Goal: Task Accomplishment & Management: Manage account settings

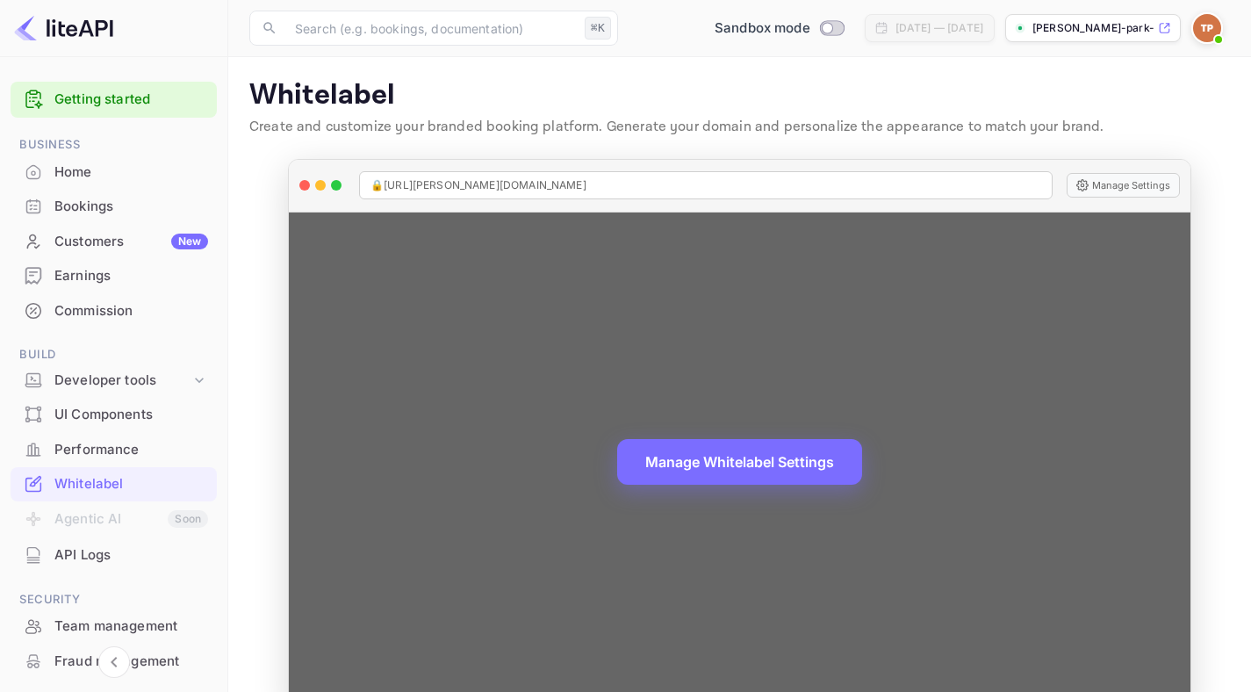
scroll to position [155, 0]
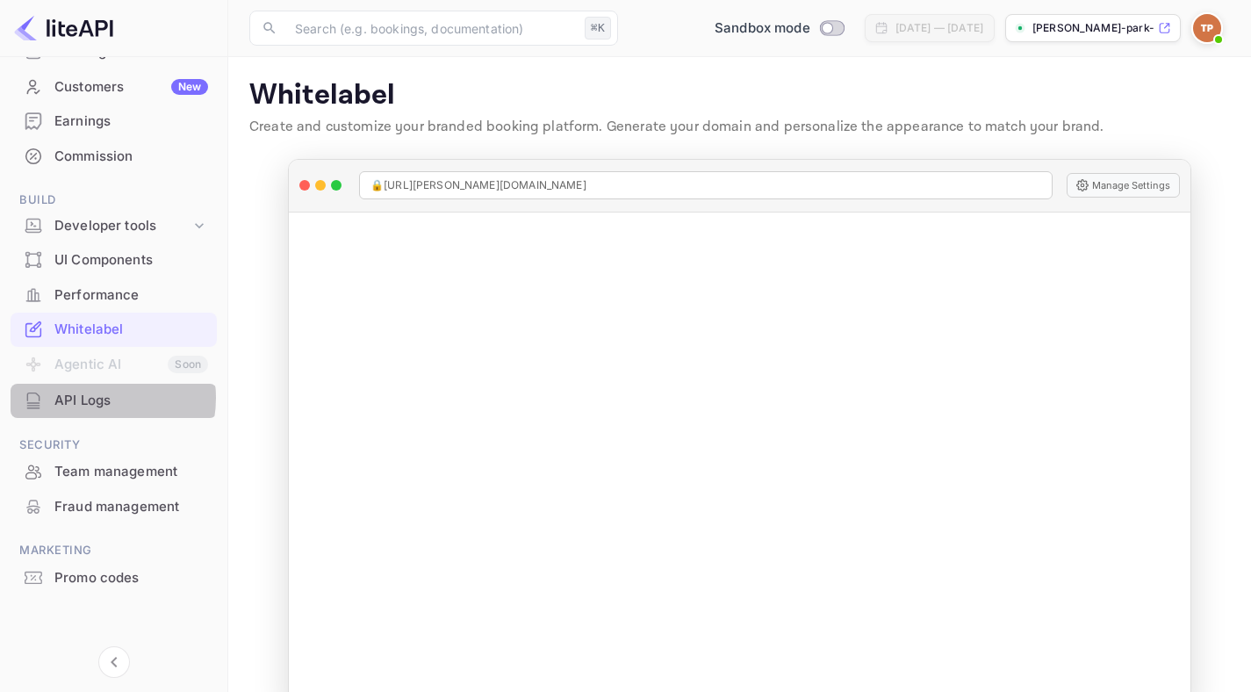
click at [93, 398] on div "API Logs" at bounding box center [131, 401] width 154 height 20
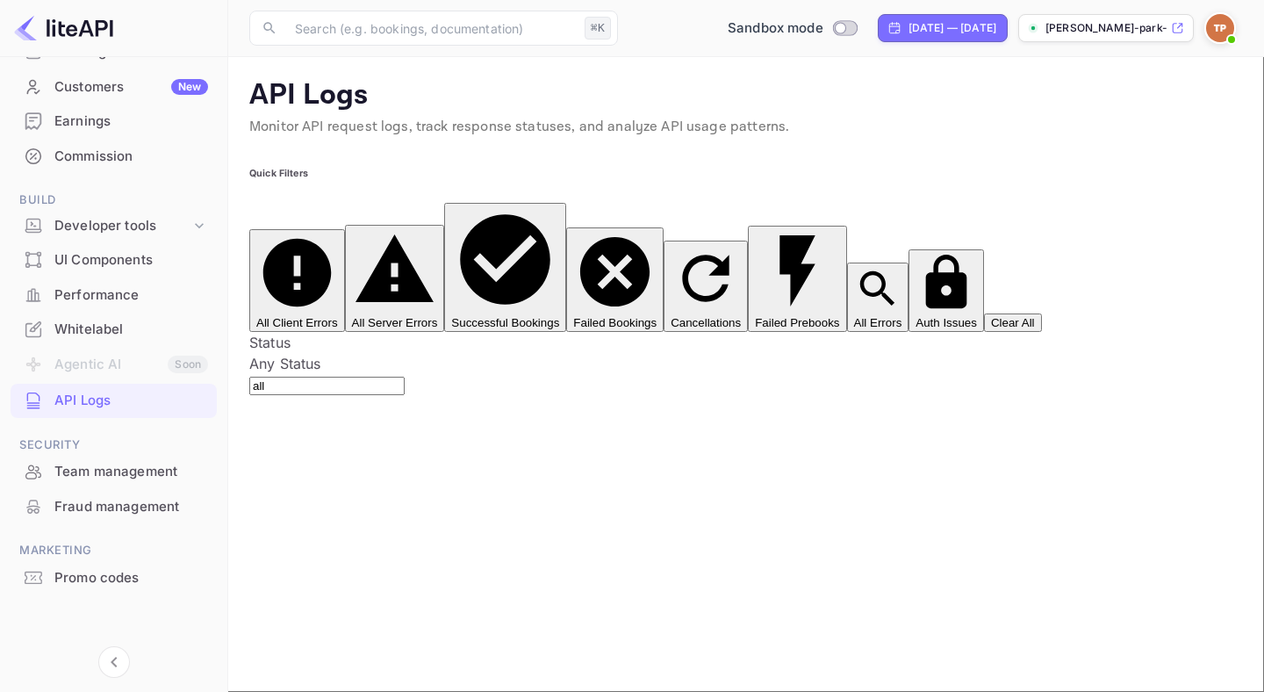
click at [97, 327] on div "Whitelabel" at bounding box center [131, 330] width 154 height 20
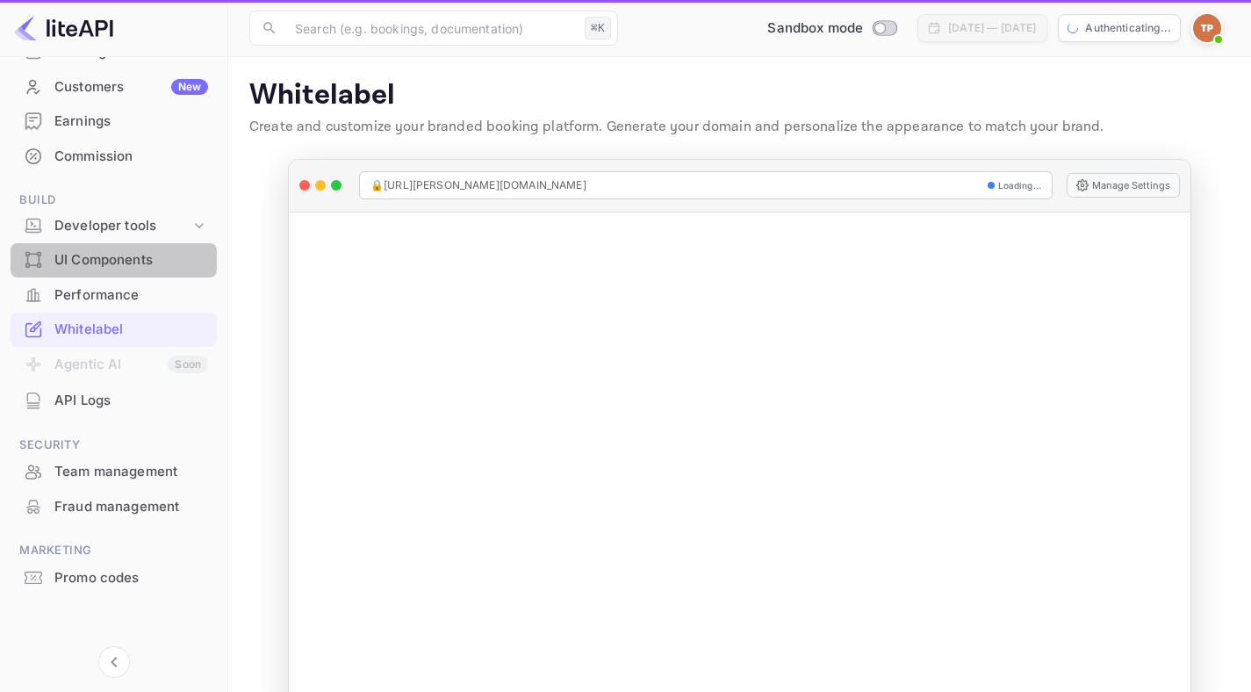
click at [119, 250] on div "UI Components" at bounding box center [131, 260] width 154 height 20
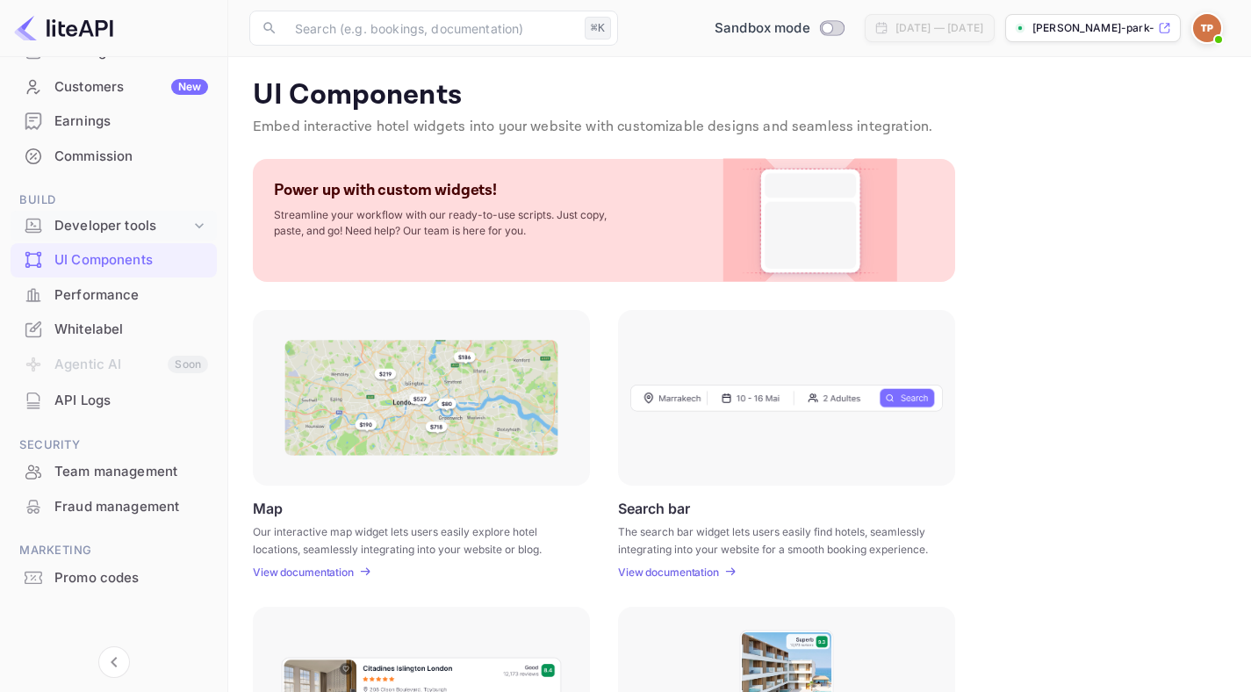
click at [123, 227] on div "Developer tools" at bounding box center [122, 226] width 136 height 20
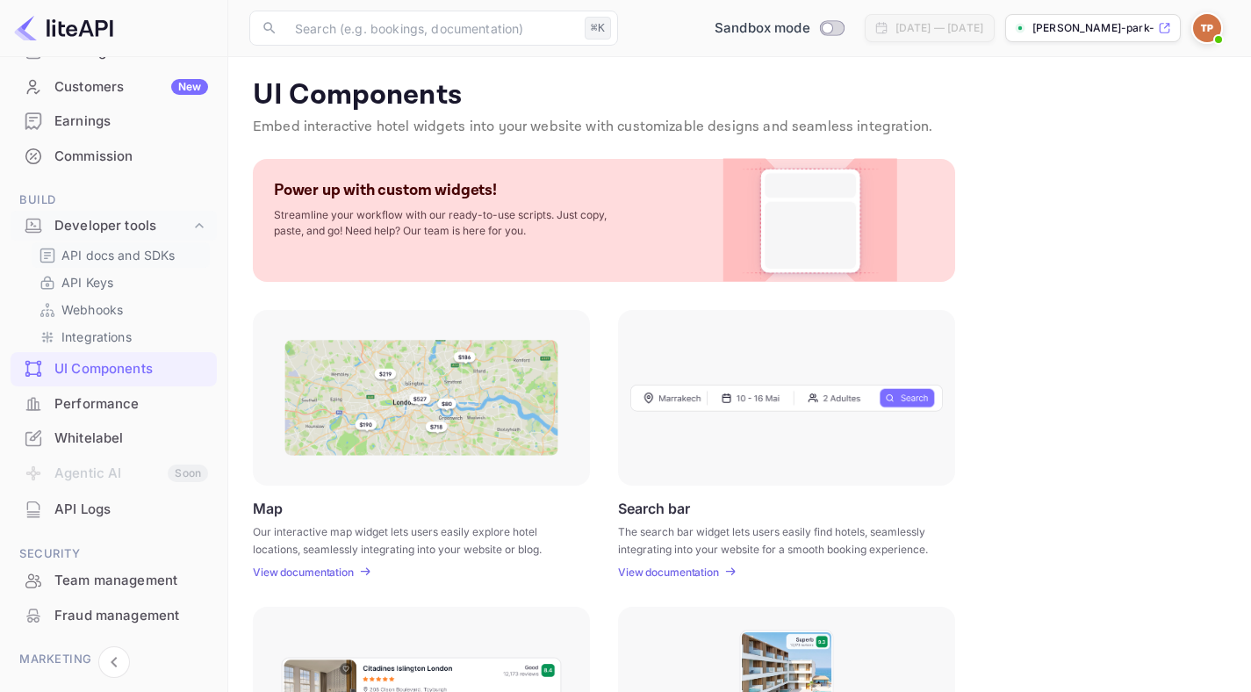
click at [119, 259] on p "API docs and SDKs" at bounding box center [118, 255] width 114 height 18
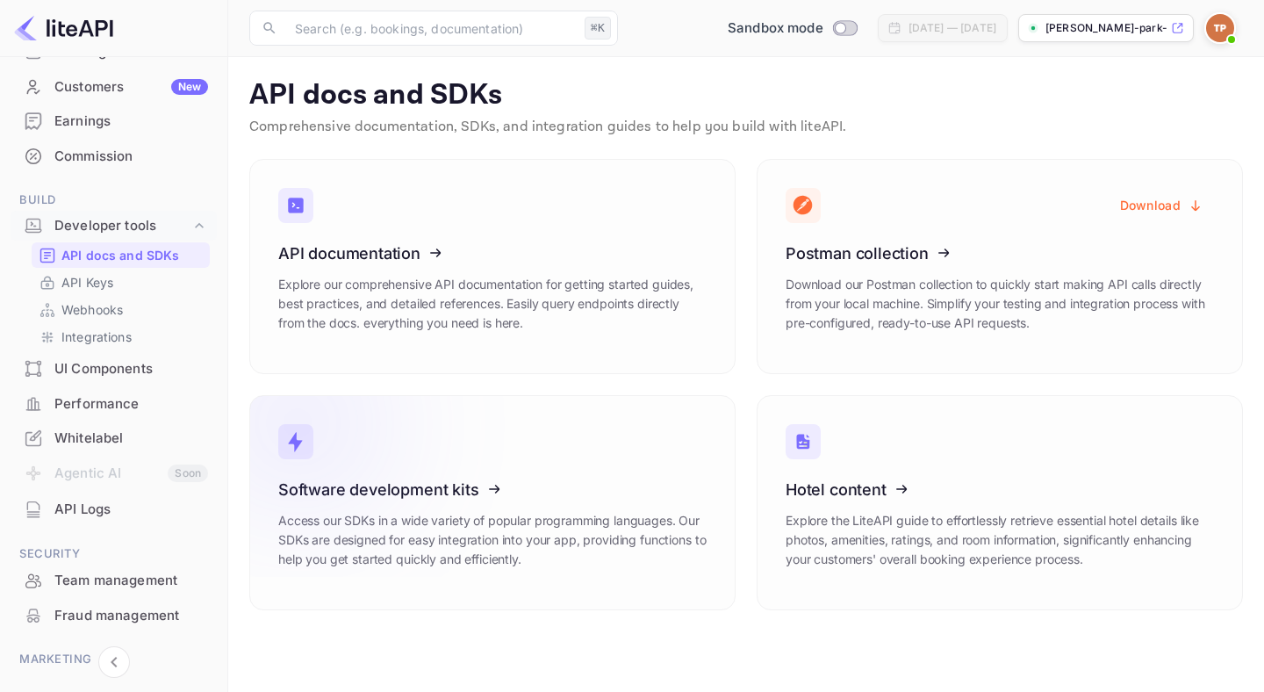
click at [412, 495] on icon at bounding box center [386, 486] width 273 height 181
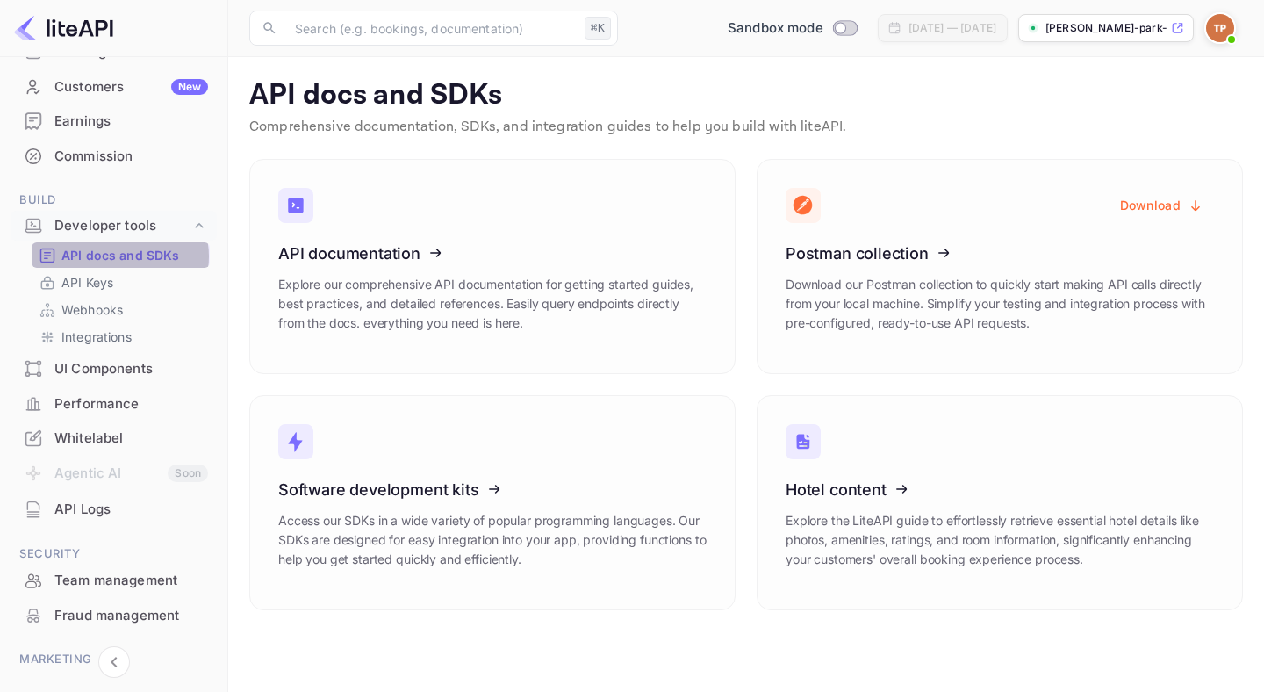
click at [119, 256] on p "API docs and SDKs" at bounding box center [120, 255] width 119 height 18
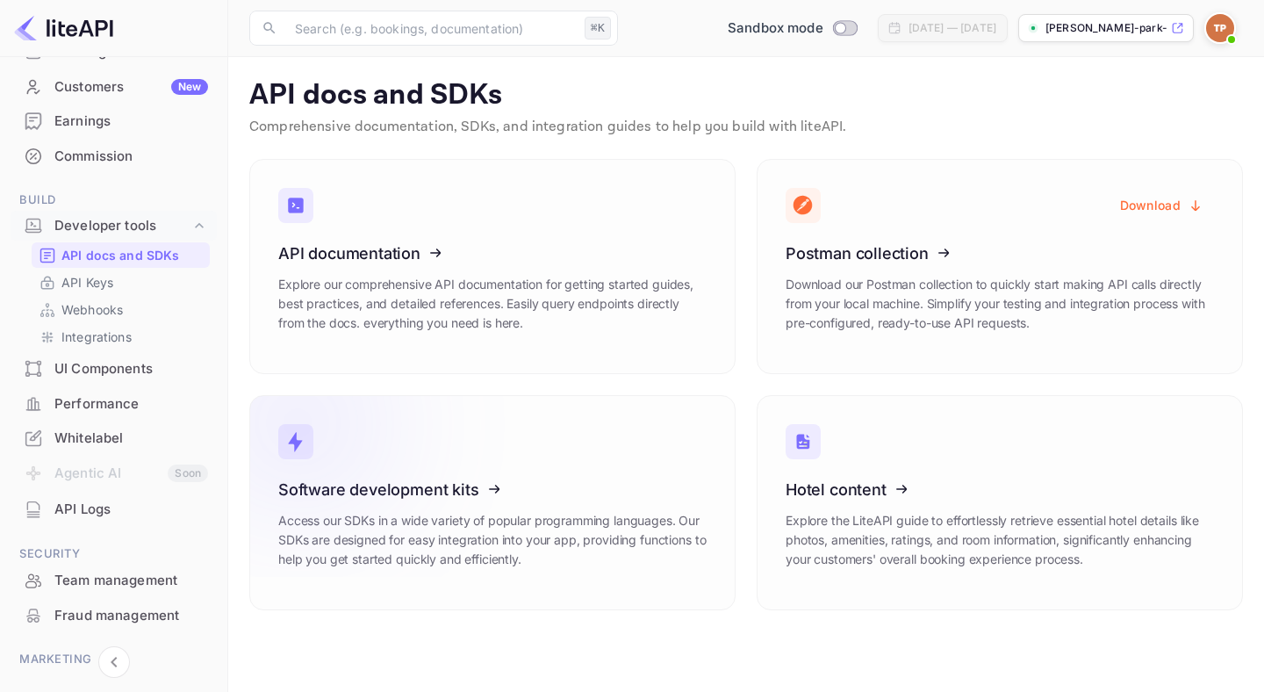
click at [453, 488] on icon at bounding box center [386, 486] width 273 height 181
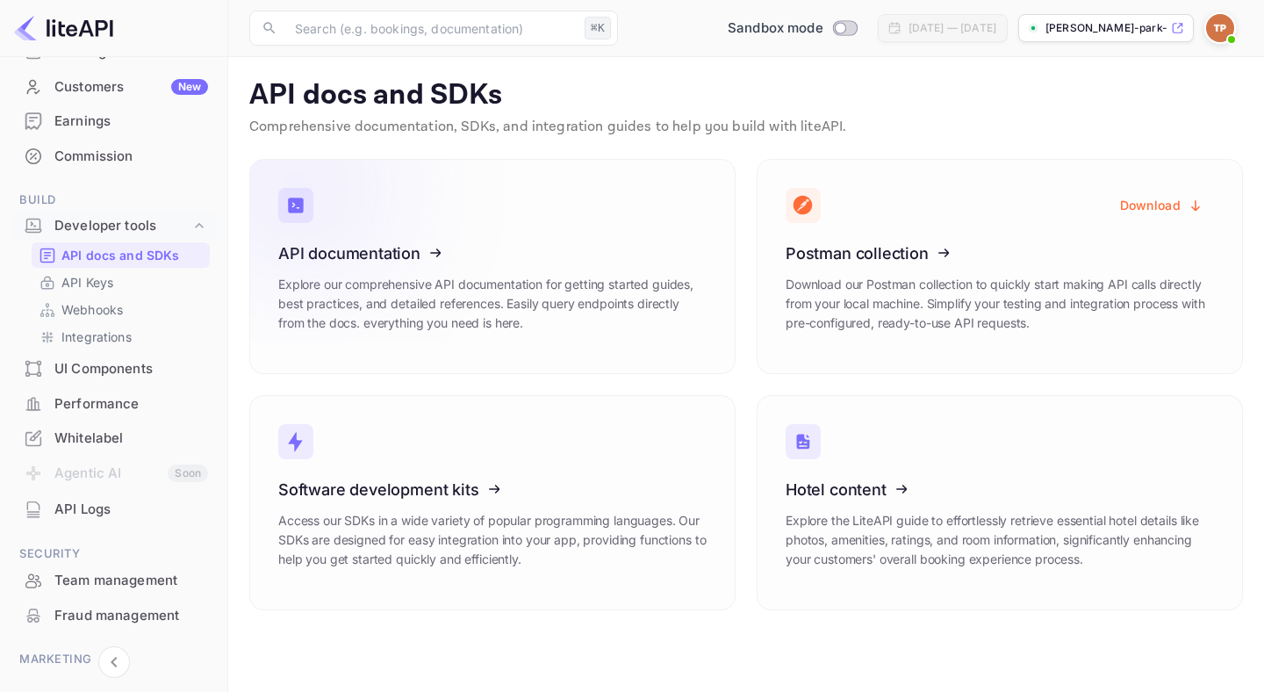
click at [376, 257] on icon at bounding box center [386, 250] width 273 height 181
click at [433, 248] on icon at bounding box center [386, 250] width 273 height 181
click at [132, 297] on div "Webhooks" at bounding box center [121, 309] width 178 height 25
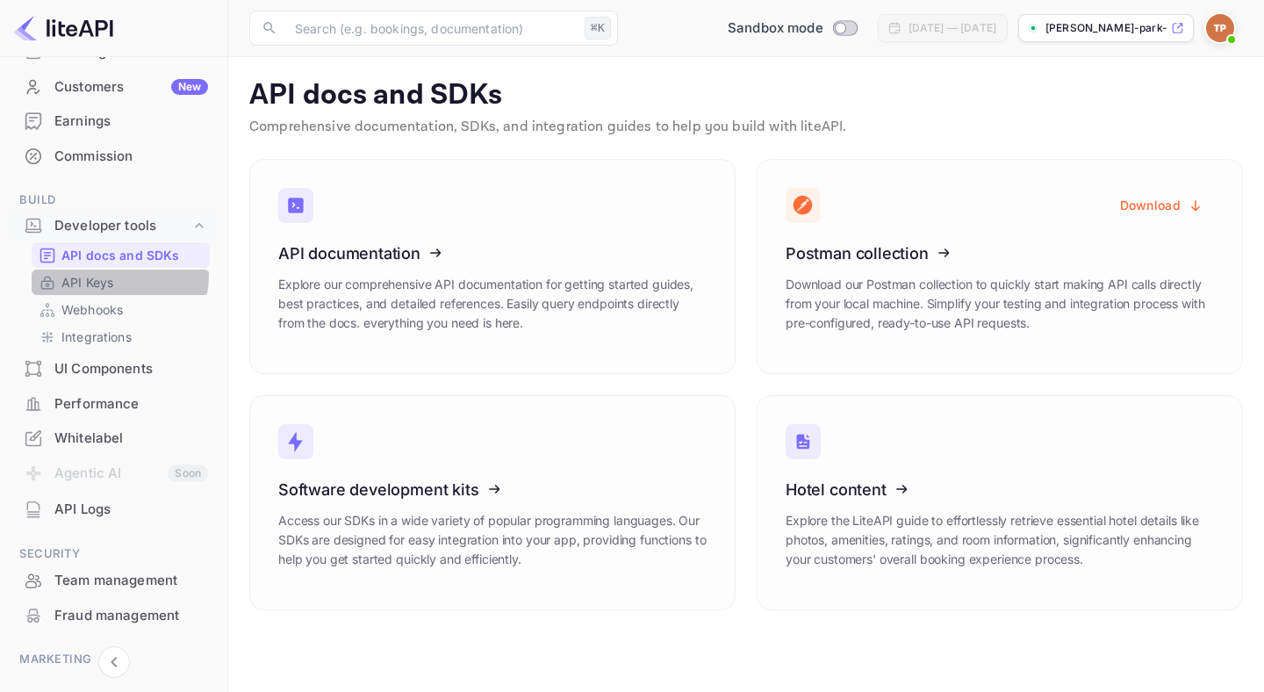
click at [104, 275] on p "API Keys" at bounding box center [87, 282] width 52 height 18
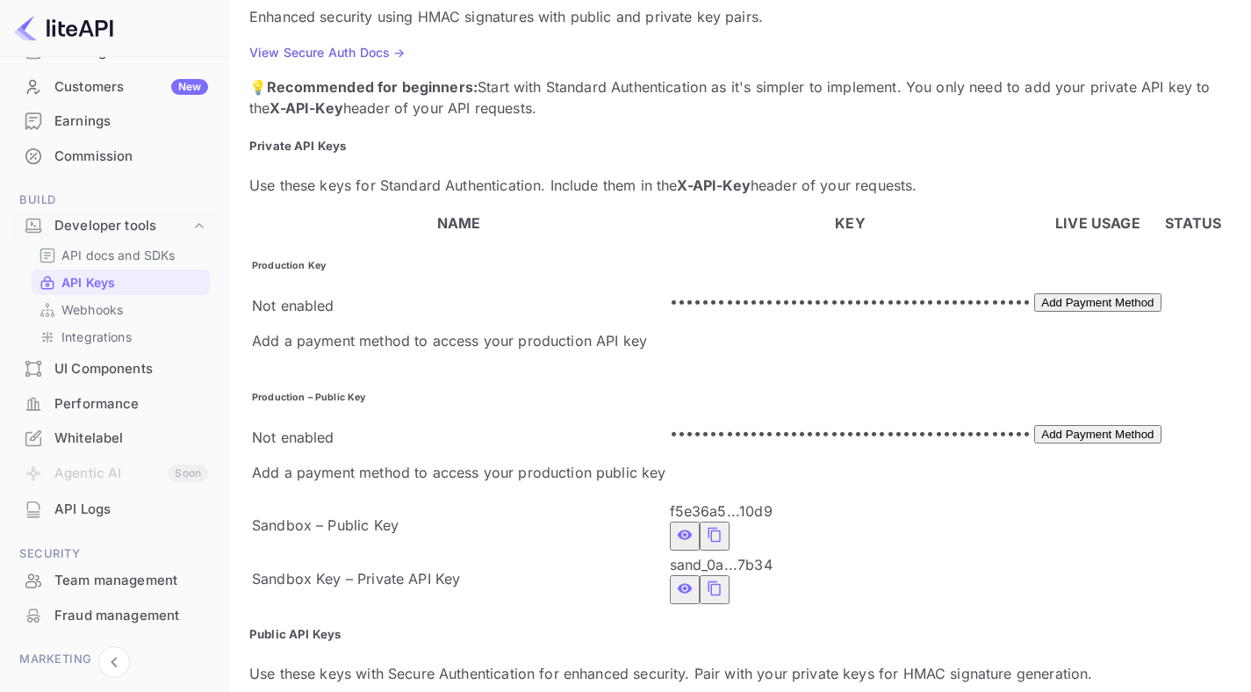
scroll to position [375, 0]
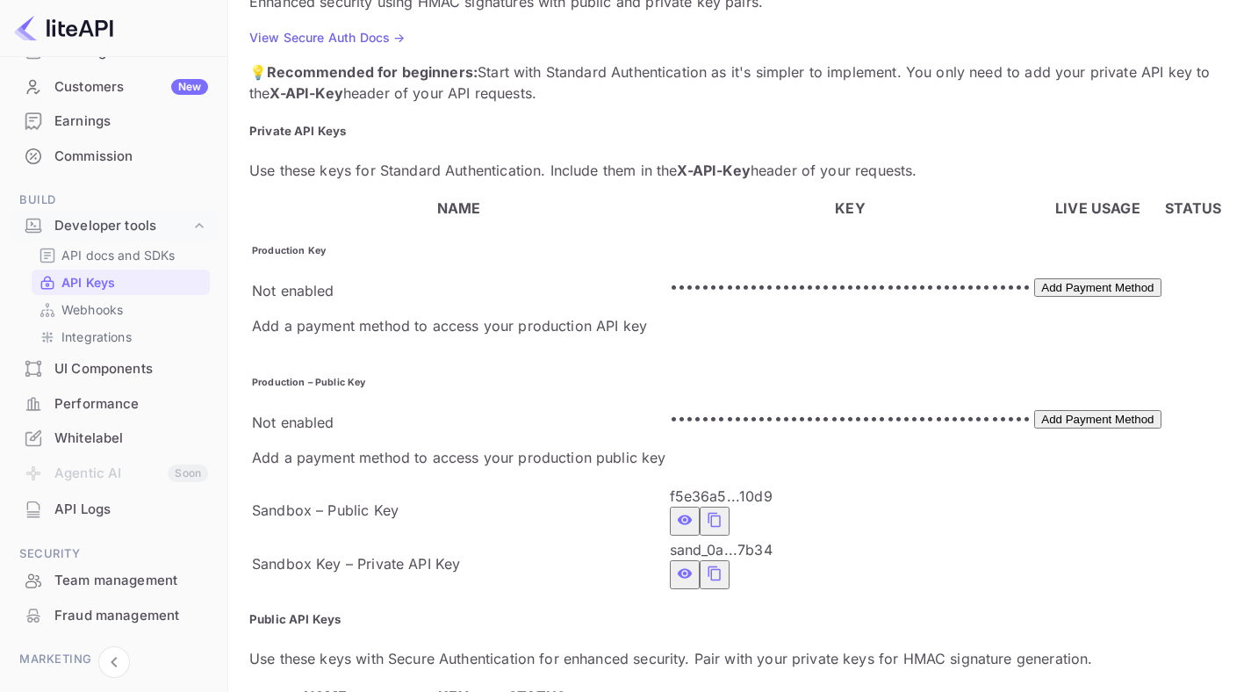
click at [677, 563] on icon "private api keys table" at bounding box center [685, 573] width 16 height 21
click at [693, 563] on icon "private api keys table" at bounding box center [685, 573] width 16 height 21
click at [707, 563] on icon "private api keys table" at bounding box center [715, 573] width 16 height 21
